Goal: Information Seeking & Learning: Learn about a topic

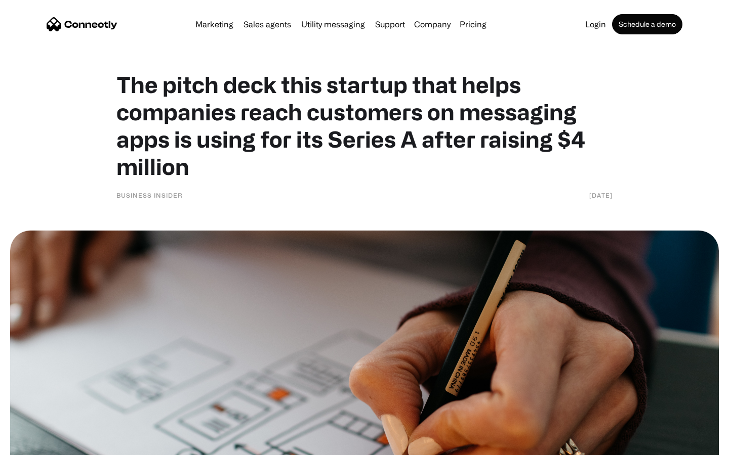
scroll to position [4388, 0]
